Goal: Navigation & Orientation: Find specific page/section

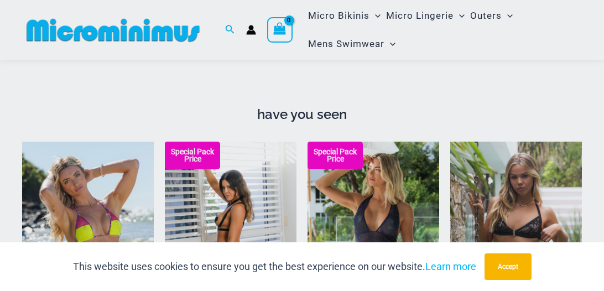
scroll to position [957, 0]
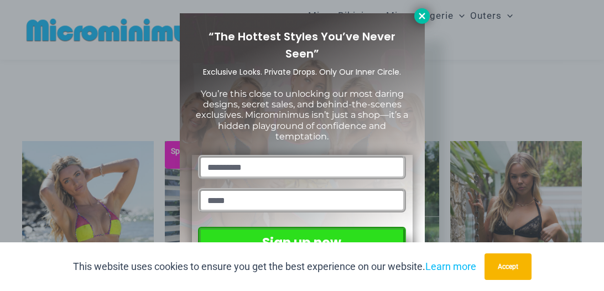
click at [423, 13] on icon at bounding box center [422, 16] width 10 height 10
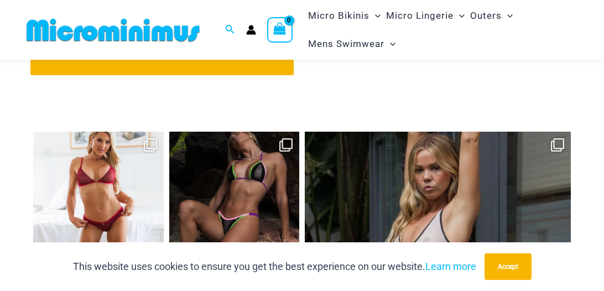
scroll to position [4807, 0]
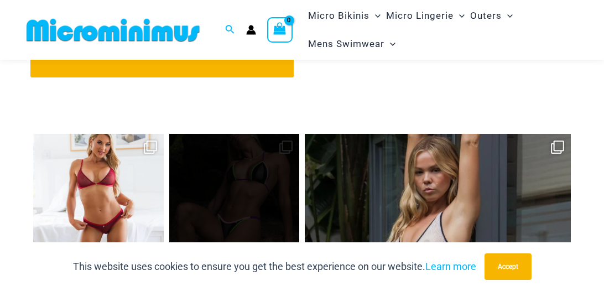
click at [251, 186] on link "Open" at bounding box center [234, 199] width 131 height 131
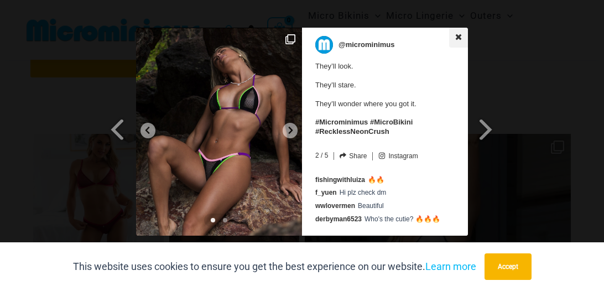
click at [457, 36] on icon at bounding box center [459, 37] width 6 height 6
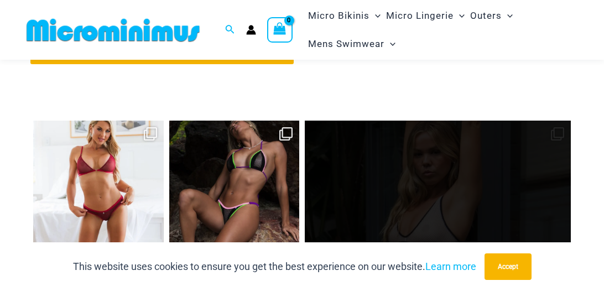
scroll to position [4824, 0]
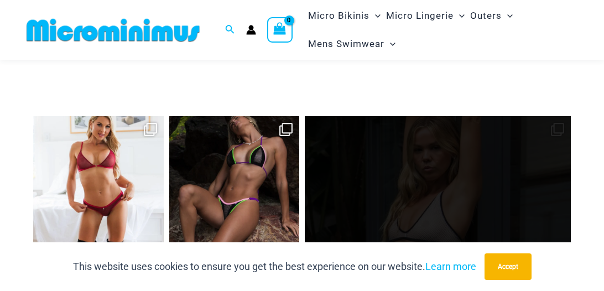
click at [426, 181] on link "Open" at bounding box center [438, 249] width 266 height 266
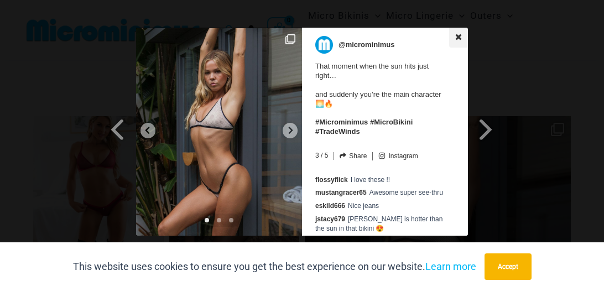
click at [456, 35] on icon at bounding box center [459, 37] width 8 height 8
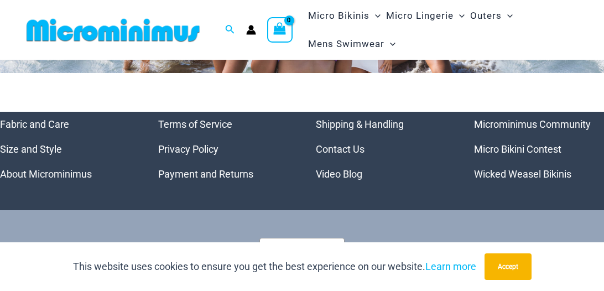
scroll to position [5338, 0]
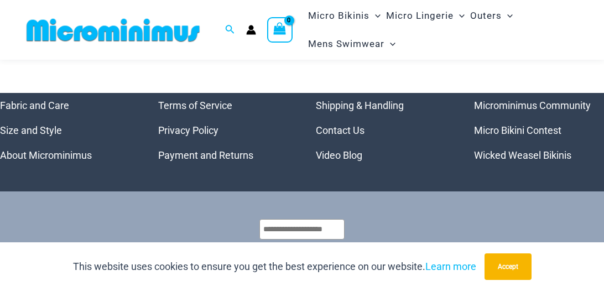
click at [337, 149] on link "Video Blog" at bounding box center [339, 155] width 46 height 12
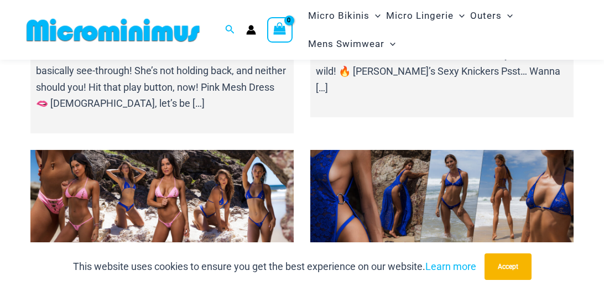
scroll to position [2365, 0]
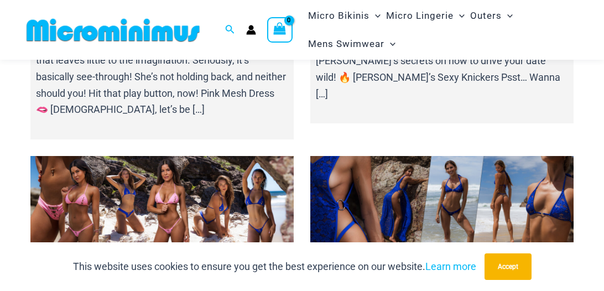
click at [406, 156] on link at bounding box center [441, 202] width 263 height 92
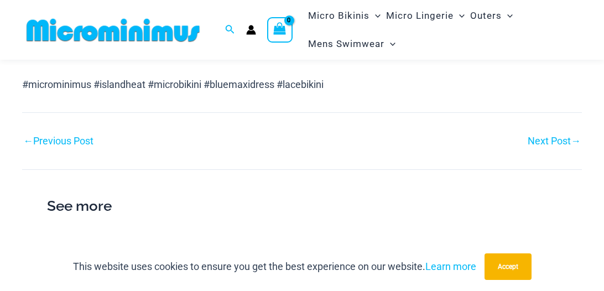
scroll to position [1045, 0]
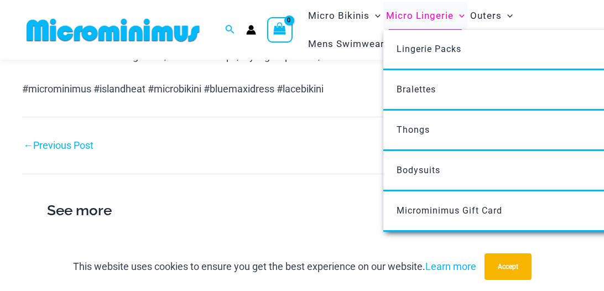
click at [405, 13] on span "Micro Lingerie" at bounding box center [419, 16] width 67 height 28
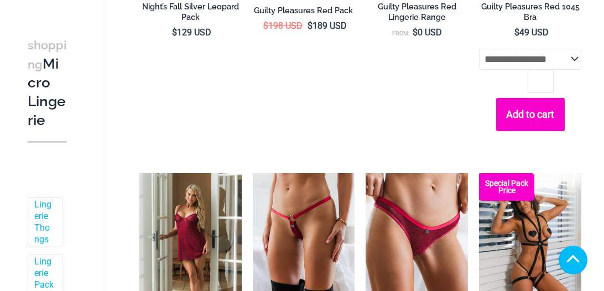
scroll to position [448, 0]
